Goal: Task Accomplishment & Management: Use online tool/utility

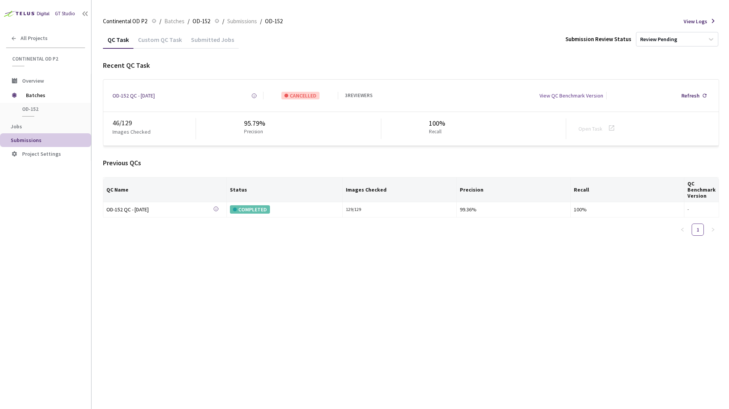
click at [169, 39] on div "Custom QC Task" at bounding box center [159, 42] width 53 height 13
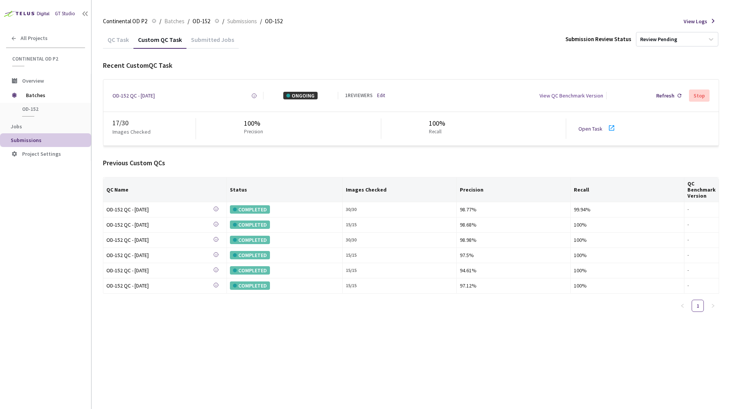
click at [614, 125] on icon at bounding box center [611, 128] width 9 height 9
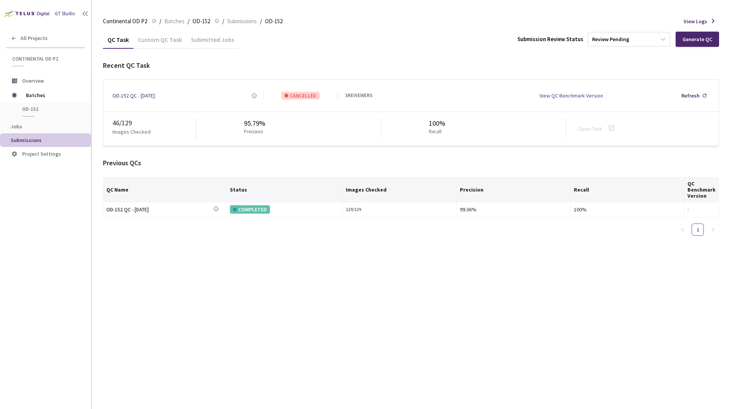
click at [158, 152] on div "Recent QC Task OD-152 QC - [DATE] Created at [DATE] 11:46 AM GMT+2 Created by […" at bounding box center [411, 151] width 616 height 181
click at [171, 35] on div "Custom QC Task" at bounding box center [159, 38] width 53 height 16
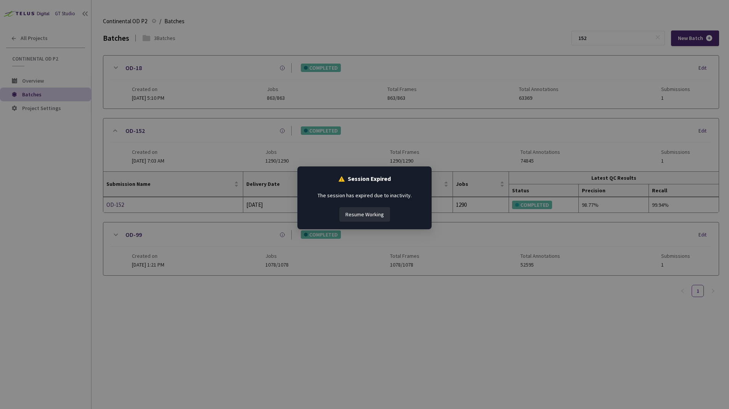
click at [368, 216] on button "Resume Working" at bounding box center [364, 214] width 51 height 14
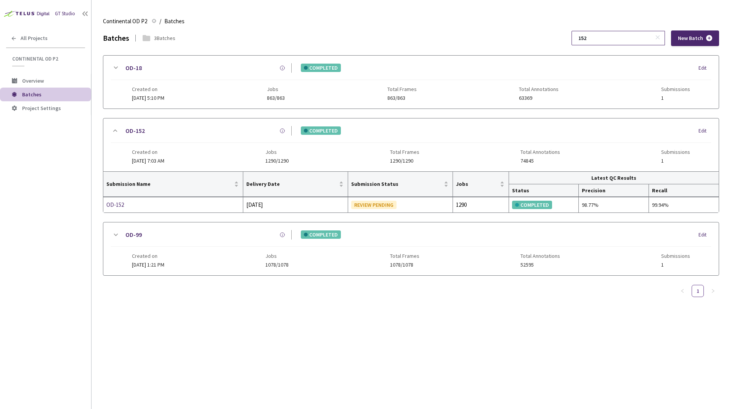
drag, startPoint x: 611, startPoint y: 43, endPoint x: 589, endPoint y: 42, distance: 22.5
click at [589, 42] on input "152" at bounding box center [614, 38] width 81 height 14
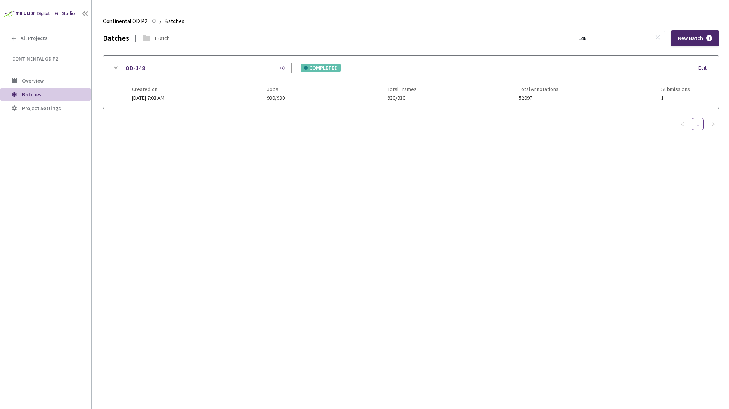
type input "148"
click at [117, 68] on icon at bounding box center [116, 68] width 4 height 2
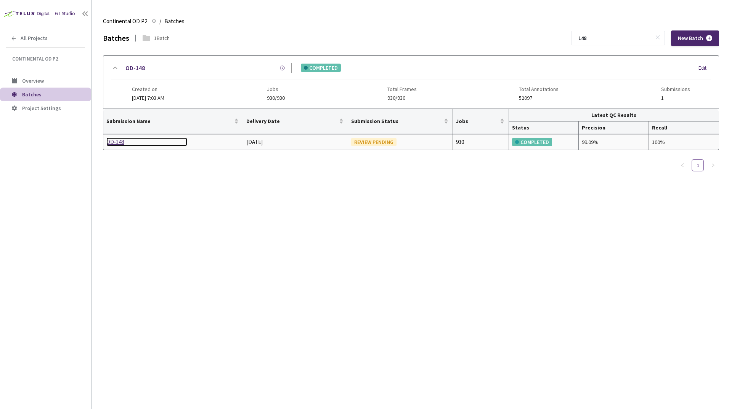
click at [118, 143] on div "OD-148" at bounding box center [146, 142] width 81 height 9
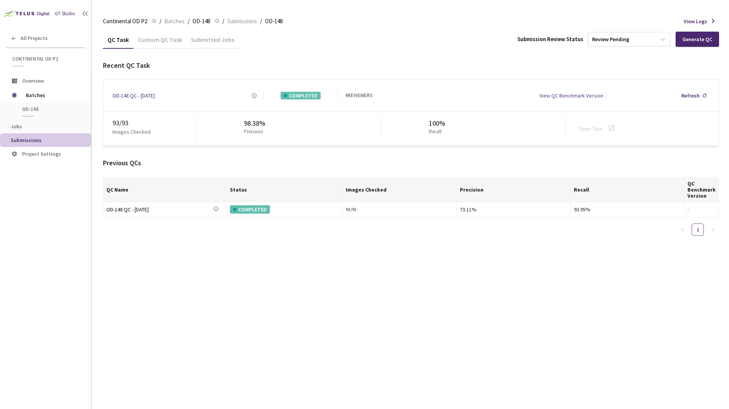
click at [168, 39] on div "Custom QC Task" at bounding box center [159, 42] width 53 height 13
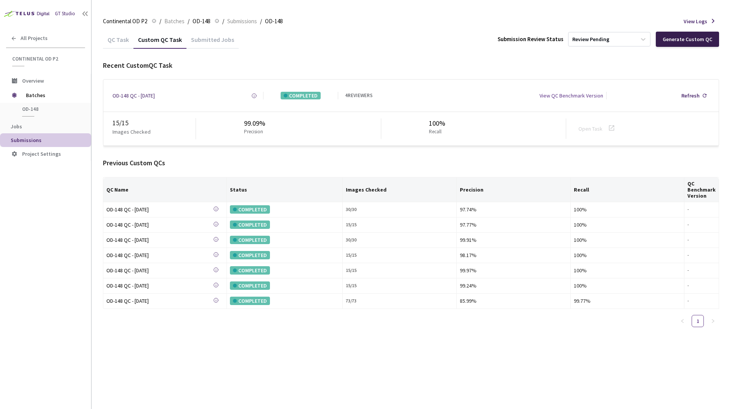
click at [683, 42] on div "Generate Custom QC" at bounding box center [688, 39] width 50 height 6
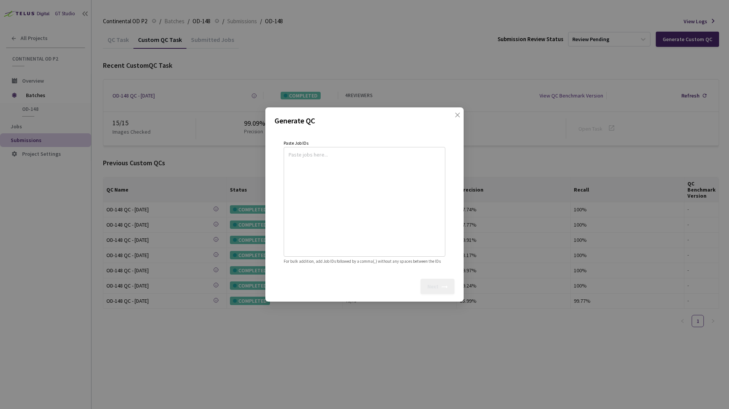
click at [332, 171] on textarea at bounding box center [365, 201] width 152 height 104
paste textarea
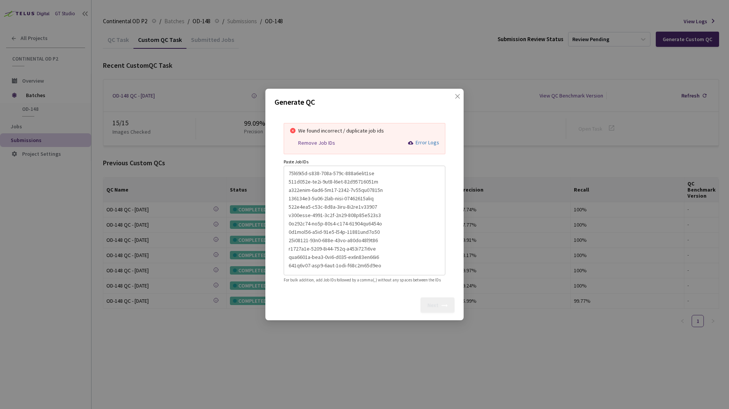
click at [323, 140] on div "Remove Job IDs" at bounding box center [316, 143] width 37 height 6
type textarea "10c92e6d-f737-496f-848e-151a6eecb3aa,058e325c-dc5e-4cd3-b5ed-75d57305581e,f910e…"
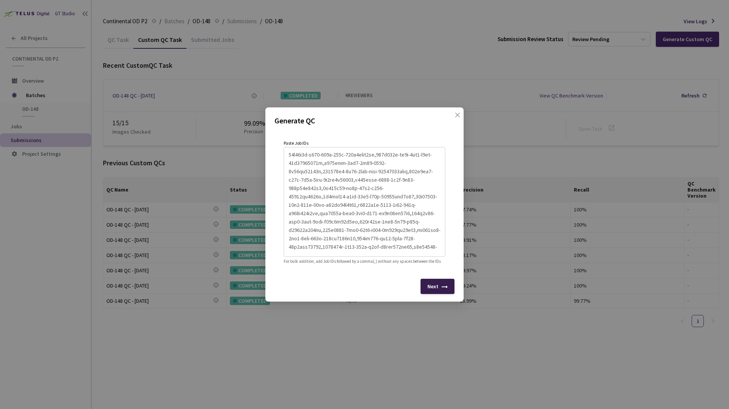
click at [430, 290] on div "Next" at bounding box center [432, 287] width 11 height 6
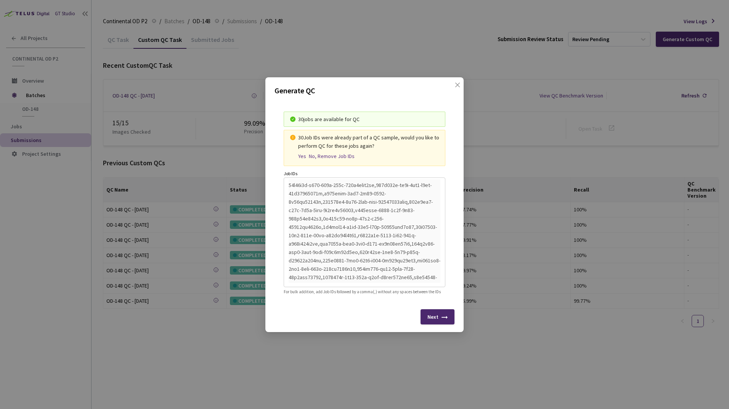
click at [300, 153] on div "Yes" at bounding box center [302, 156] width 8 height 6
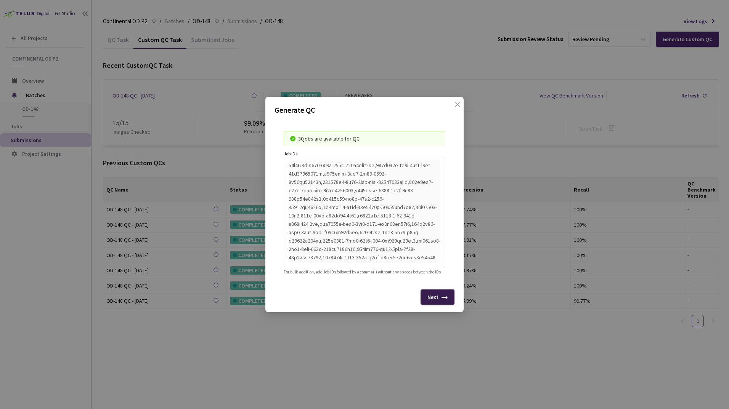
click at [436, 300] on div "Next" at bounding box center [432, 297] width 11 height 6
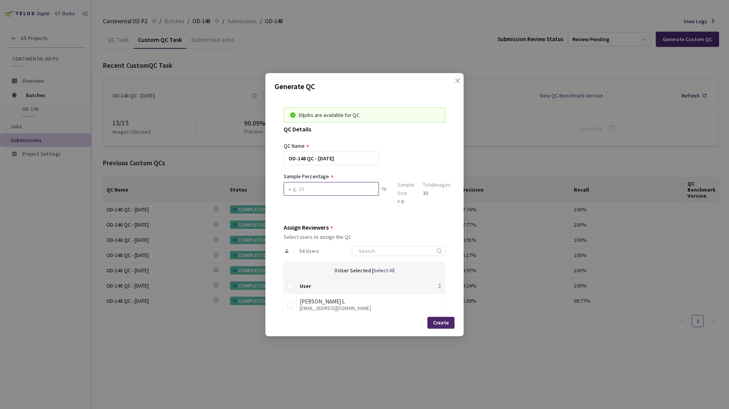
drag, startPoint x: 320, startPoint y: 197, endPoint x: 318, endPoint y: 191, distance: 6.4
click at [319, 195] on div "Sample Percentage" at bounding box center [331, 189] width 95 height 34
click at [318, 188] on input at bounding box center [331, 189] width 95 height 14
type input "100"
click at [387, 251] on input at bounding box center [394, 251] width 81 height 9
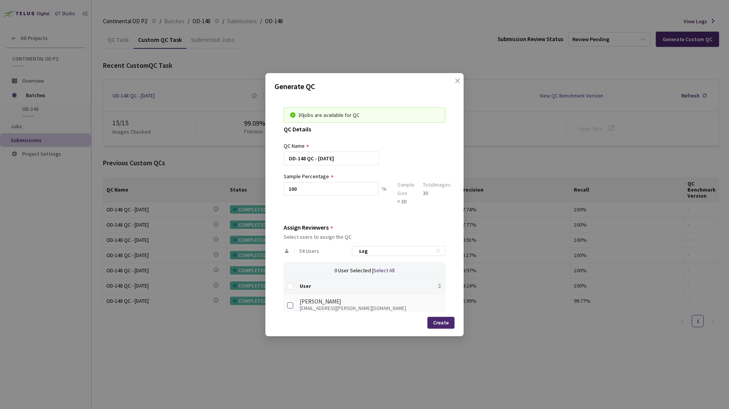
type input "sag"
click at [290, 303] on input "checkbox" at bounding box center [290, 306] width 6 height 6
checkbox input "true"
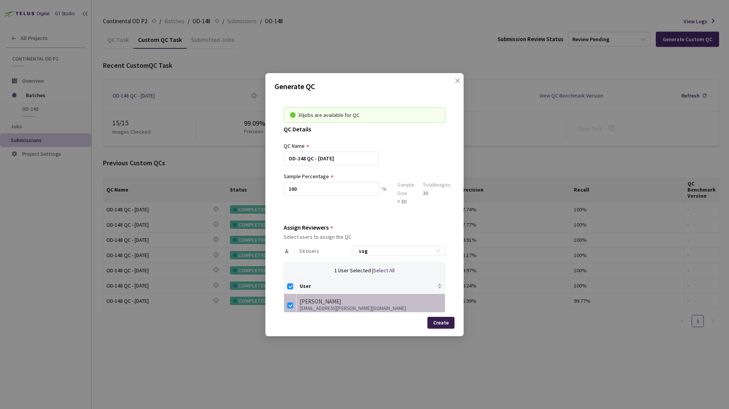
click at [446, 322] on div "Create" at bounding box center [441, 323] width 16 height 6
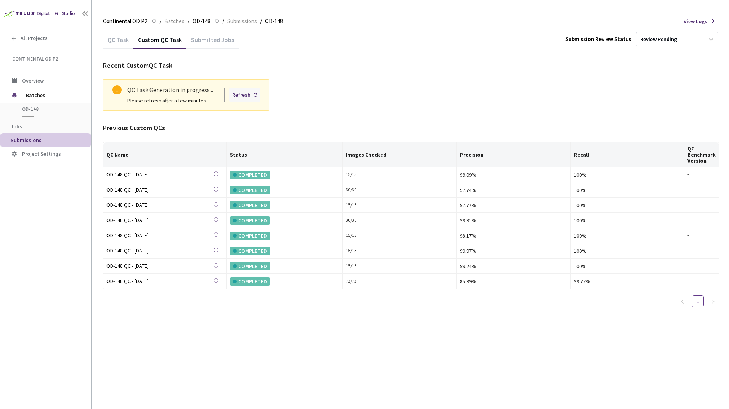
click at [251, 98] on div "Refresh" at bounding box center [244, 95] width 31 height 14
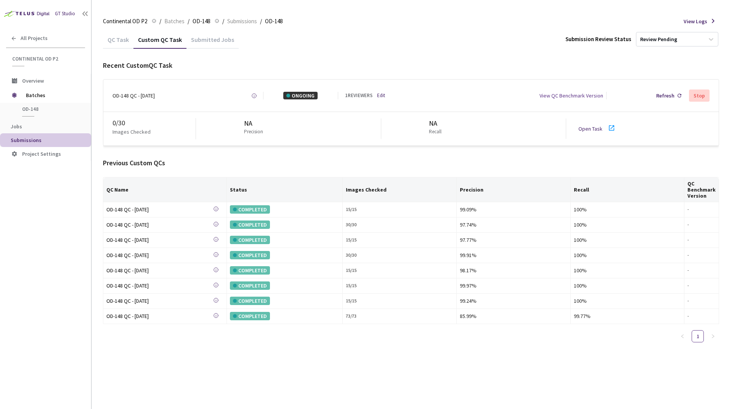
click at [609, 128] on icon at bounding box center [611, 128] width 9 height 9
click at [34, 97] on span "Batches" at bounding box center [52, 95] width 52 height 15
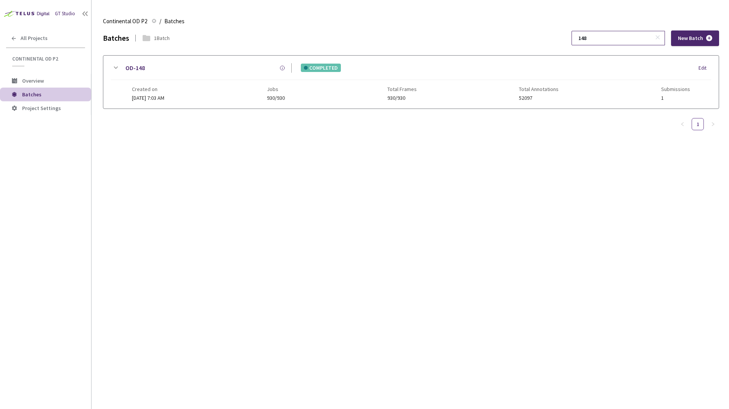
click at [600, 41] on input "148" at bounding box center [614, 38] width 81 height 14
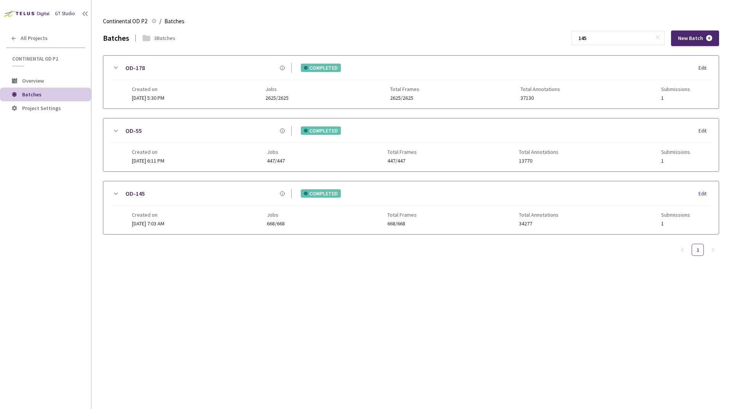
type input "145"
click at [117, 193] on icon at bounding box center [115, 193] width 9 height 9
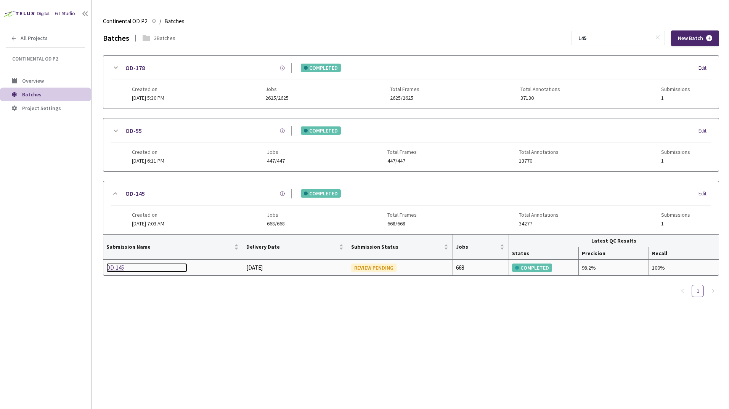
click at [111, 266] on div "OD-145" at bounding box center [146, 267] width 81 height 9
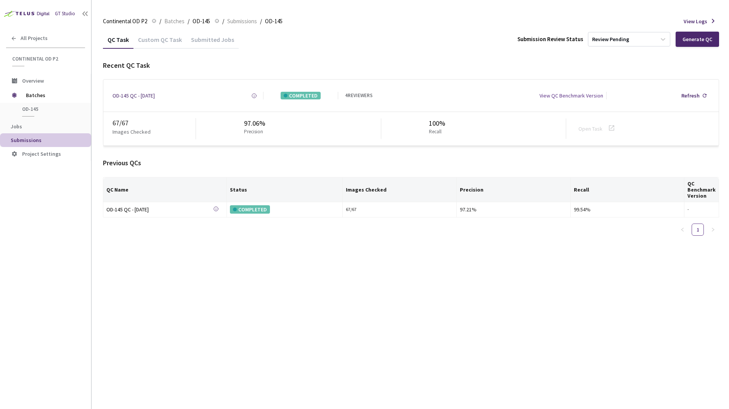
click at [152, 38] on div "Custom QC Task" at bounding box center [159, 42] width 53 height 13
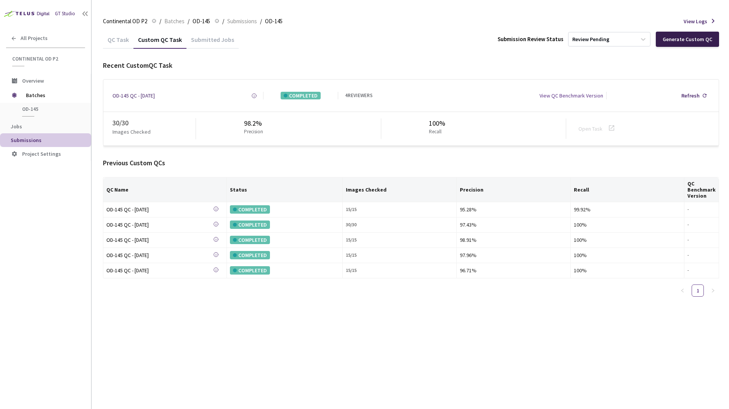
click at [679, 40] on div "Generate Custom QC" at bounding box center [688, 39] width 50 height 6
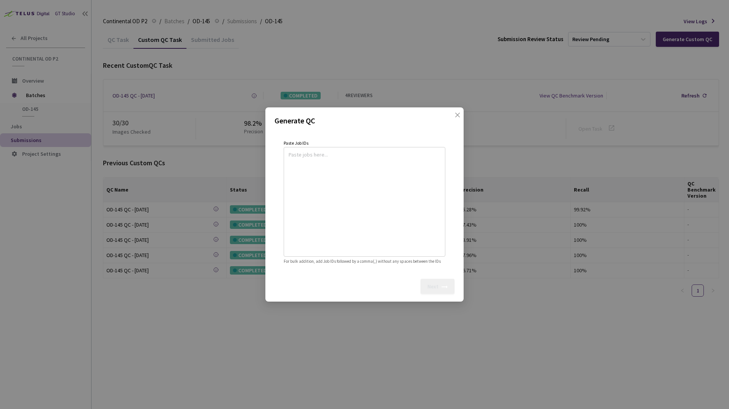
click at [324, 174] on textarea at bounding box center [365, 201] width 152 height 104
paste textarea
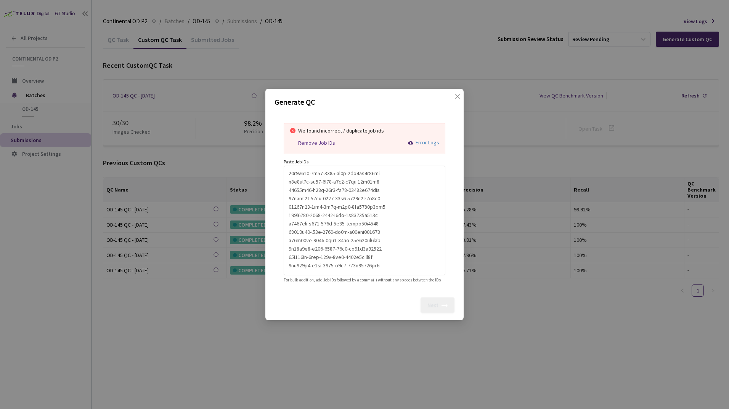
scroll to position [151, 0]
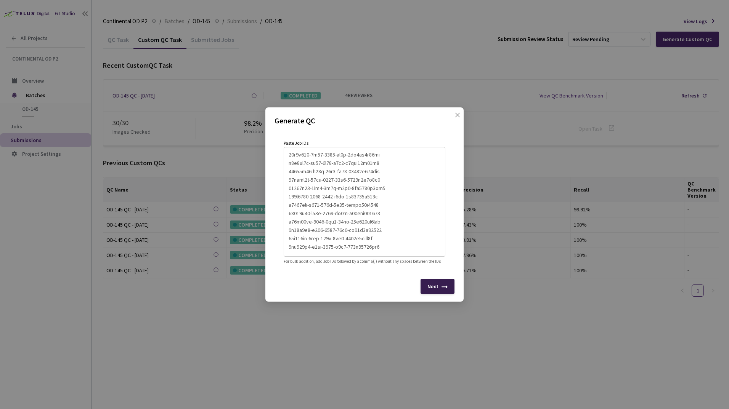
type textarea "2a59e00b-d1f8-4a75-a7b0-6c4fdc74a2a2 ac05541c-7cd5-492a-894c-720348b20345 a0e2a…"
drag, startPoint x: 444, startPoint y: 294, endPoint x: 437, endPoint y: 289, distance: 8.6
click at [443, 292] on icon at bounding box center [444, 289] width 6 height 6
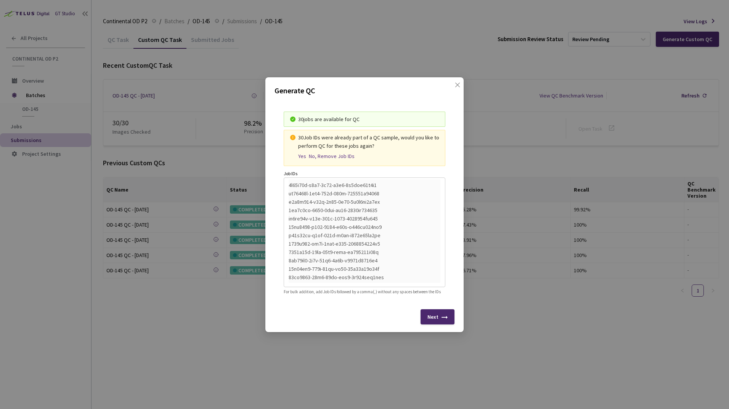
click at [300, 153] on div "Yes" at bounding box center [302, 156] width 8 height 6
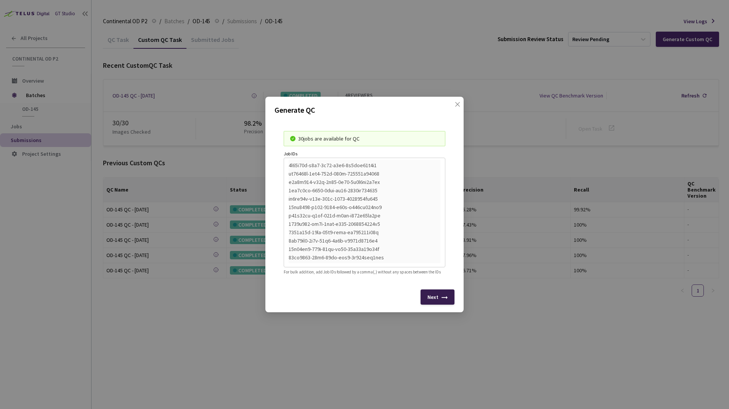
click at [435, 299] on div "Next" at bounding box center [432, 297] width 11 height 6
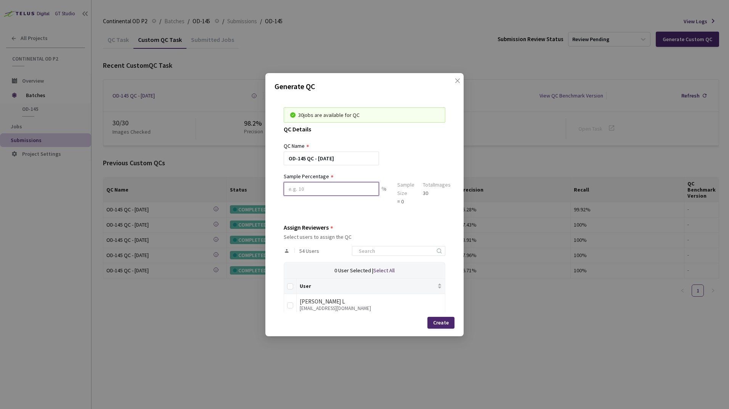
click at [328, 190] on input at bounding box center [331, 189] width 95 height 14
type input "100"
click at [374, 252] on input at bounding box center [394, 251] width 81 height 9
type input "sagh"
click at [292, 304] on input "checkbox" at bounding box center [290, 306] width 6 height 6
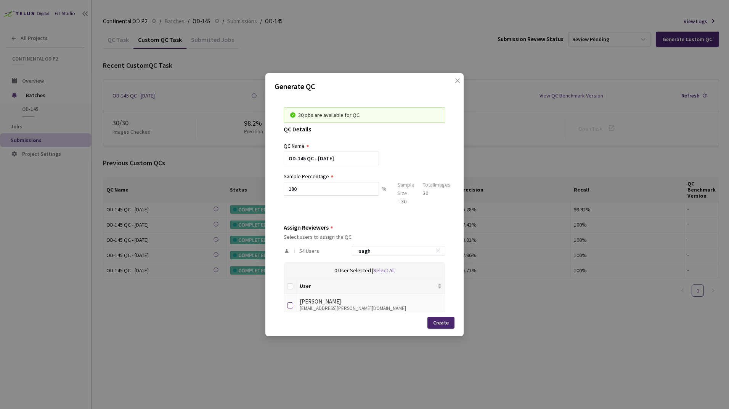
checkbox input "true"
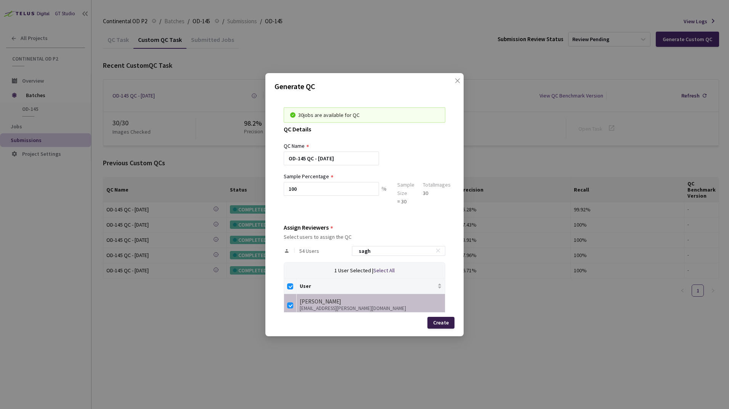
click at [438, 327] on div "Create" at bounding box center [440, 323] width 27 height 12
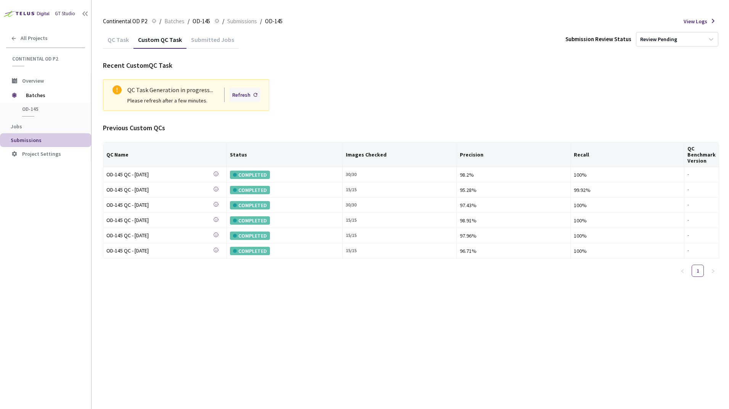
click at [252, 96] on div "Refresh" at bounding box center [244, 95] width 31 height 14
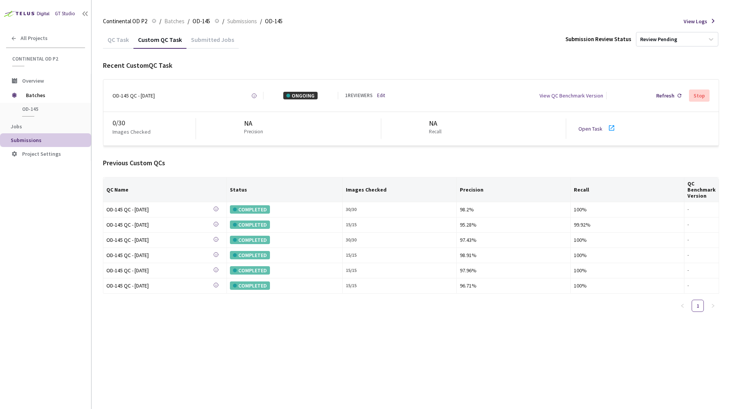
click at [611, 130] on icon at bounding box center [611, 128] width 9 height 9
click at [36, 100] on span "Batches" at bounding box center [52, 95] width 52 height 15
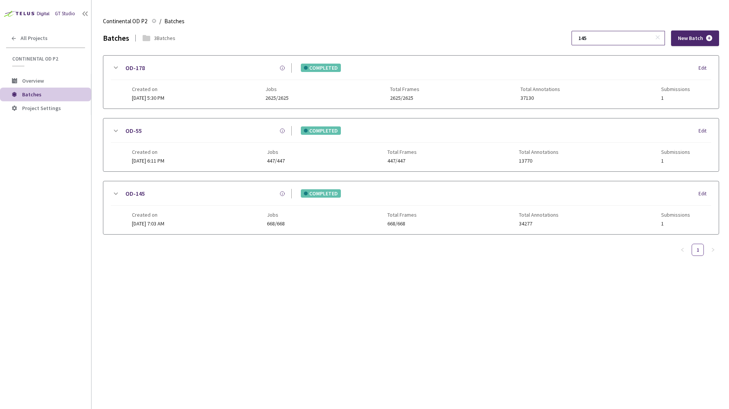
click at [615, 43] on input "145" at bounding box center [614, 38] width 81 height 14
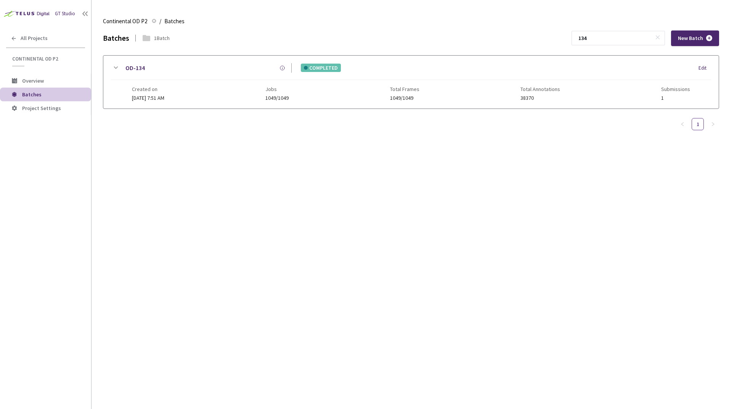
type input "134"
click at [114, 68] on icon at bounding box center [115, 67] width 9 height 9
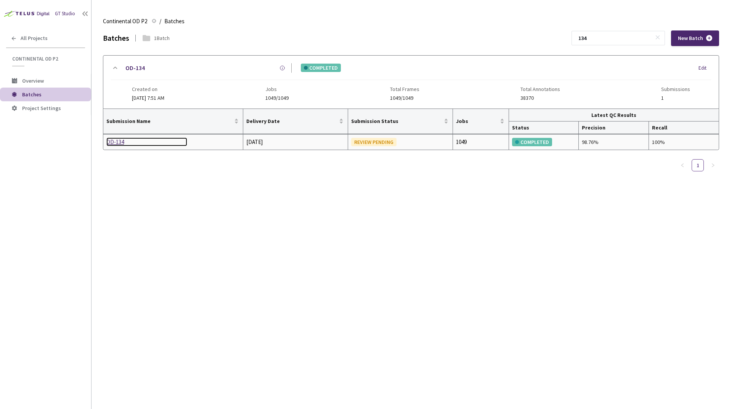
click at [119, 140] on div "OD-134" at bounding box center [146, 142] width 81 height 9
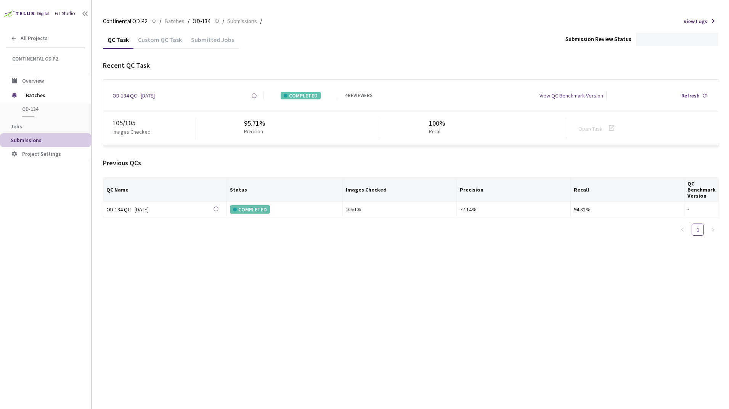
click at [158, 38] on div "Custom QC Task" at bounding box center [159, 42] width 53 height 13
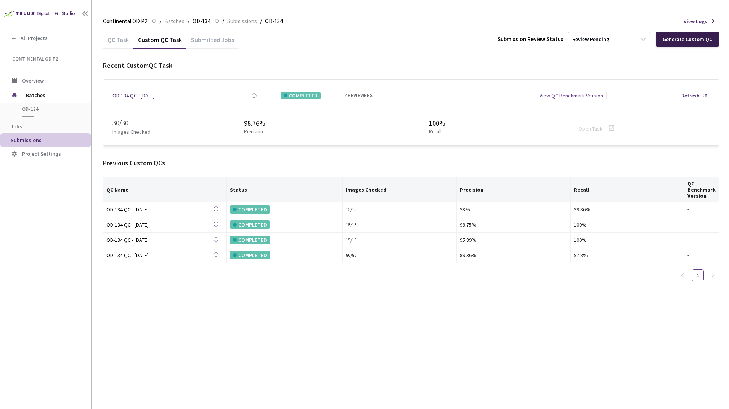
click at [680, 36] on div "Generate Custom QC" at bounding box center [688, 39] width 50 height 6
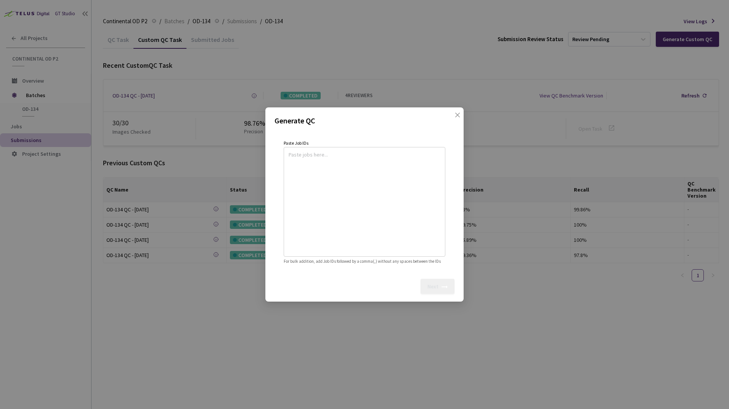
click at [295, 154] on textarea at bounding box center [365, 201] width 152 height 104
paste textarea
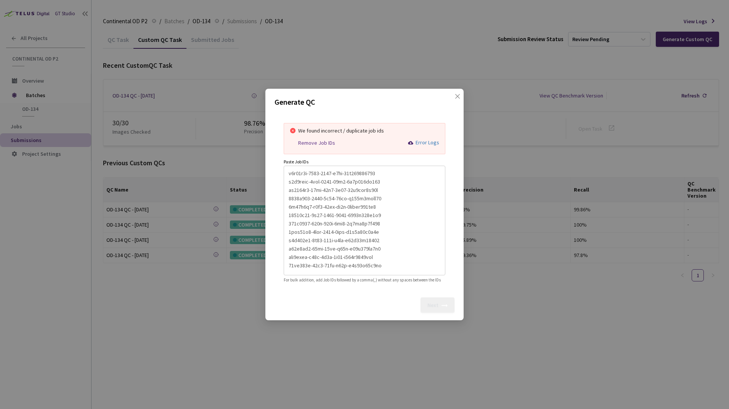
scroll to position [151, 0]
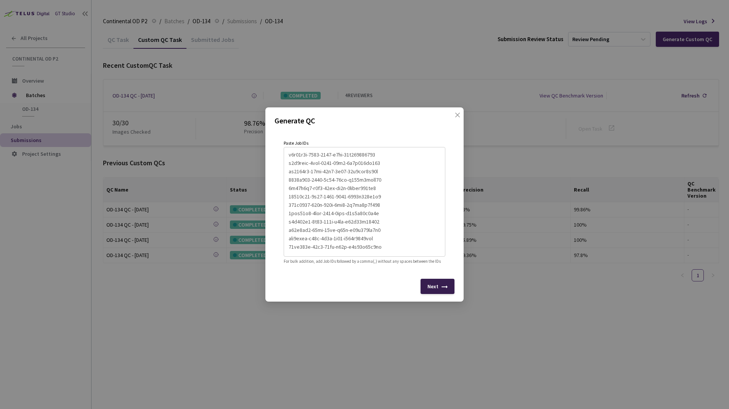
type textarea "608a38b6-26c2-404b-85ba-45b49ec14d2a c768c011-4724-4093-817d-9704b5896156 01b7b…"
click at [437, 290] on div "Next" at bounding box center [432, 287] width 11 height 6
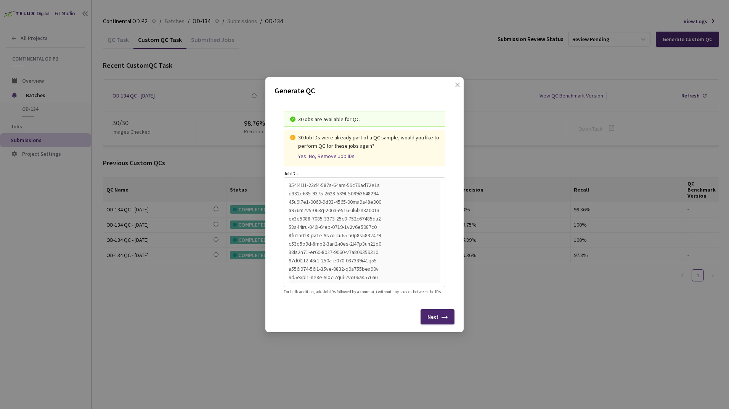
click at [300, 154] on div "Yes" at bounding box center [302, 156] width 8 height 6
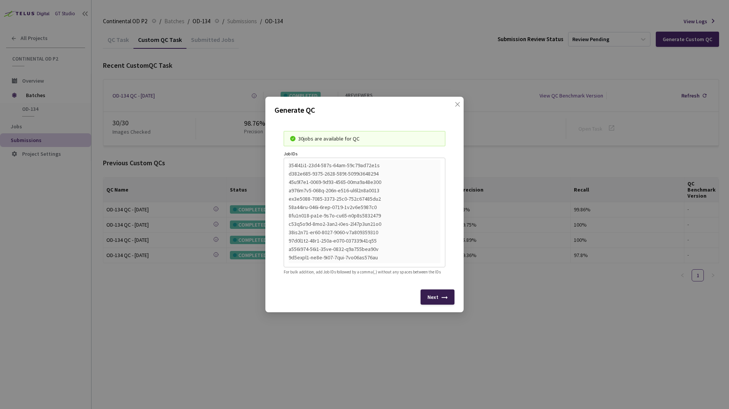
click at [430, 305] on div "Next" at bounding box center [437, 297] width 34 height 15
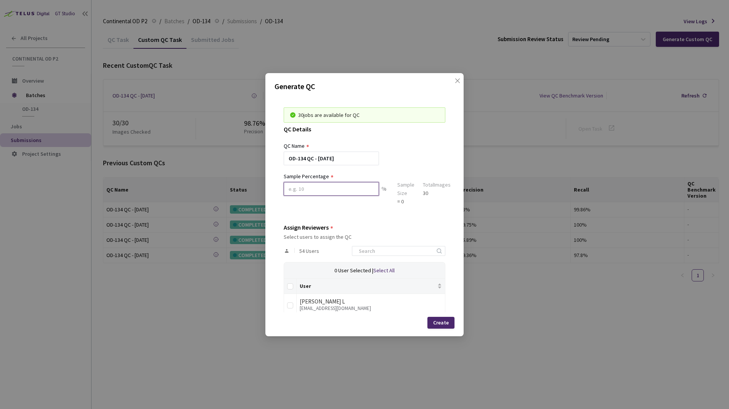
click at [297, 194] on input at bounding box center [331, 189] width 95 height 14
type input "100"
click at [387, 250] on input at bounding box center [394, 251] width 81 height 9
type input "sagh"
click at [286, 305] on td at bounding box center [290, 304] width 13 height 21
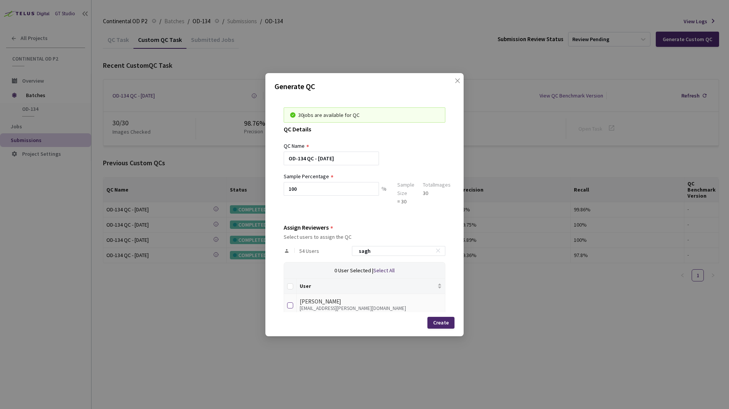
click at [292, 305] on input "checkbox" at bounding box center [290, 306] width 6 height 6
checkbox input "true"
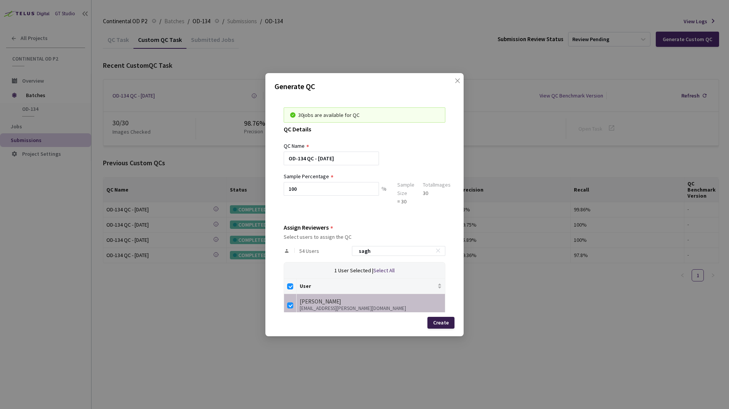
click at [441, 323] on div "Create" at bounding box center [441, 323] width 16 height 6
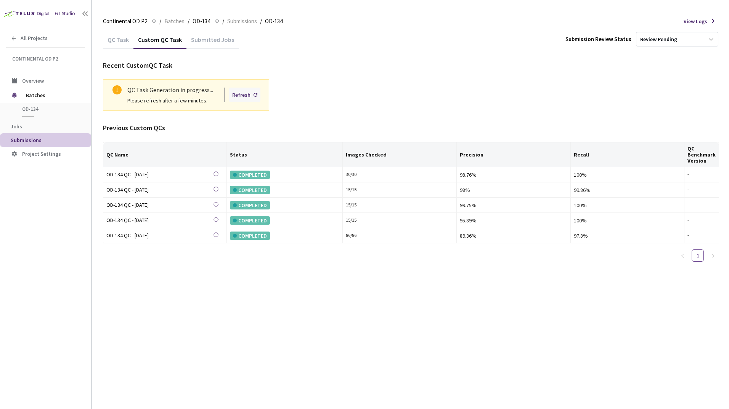
click at [246, 96] on div "Refresh" at bounding box center [241, 95] width 18 height 8
click at [247, 98] on div "Refresh" at bounding box center [241, 95] width 18 height 8
click at [236, 94] on div "Refresh" at bounding box center [241, 95] width 18 height 8
click at [244, 94] on div "Refresh" at bounding box center [241, 95] width 18 height 8
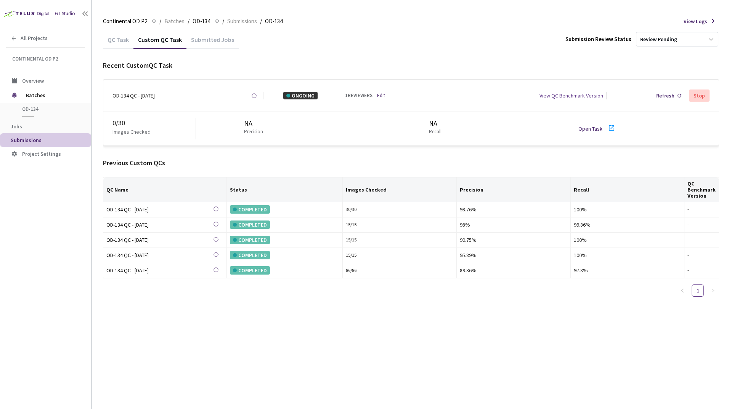
click at [609, 130] on icon at bounding box center [611, 127] width 5 height 5
